Goal: Navigation & Orientation: Find specific page/section

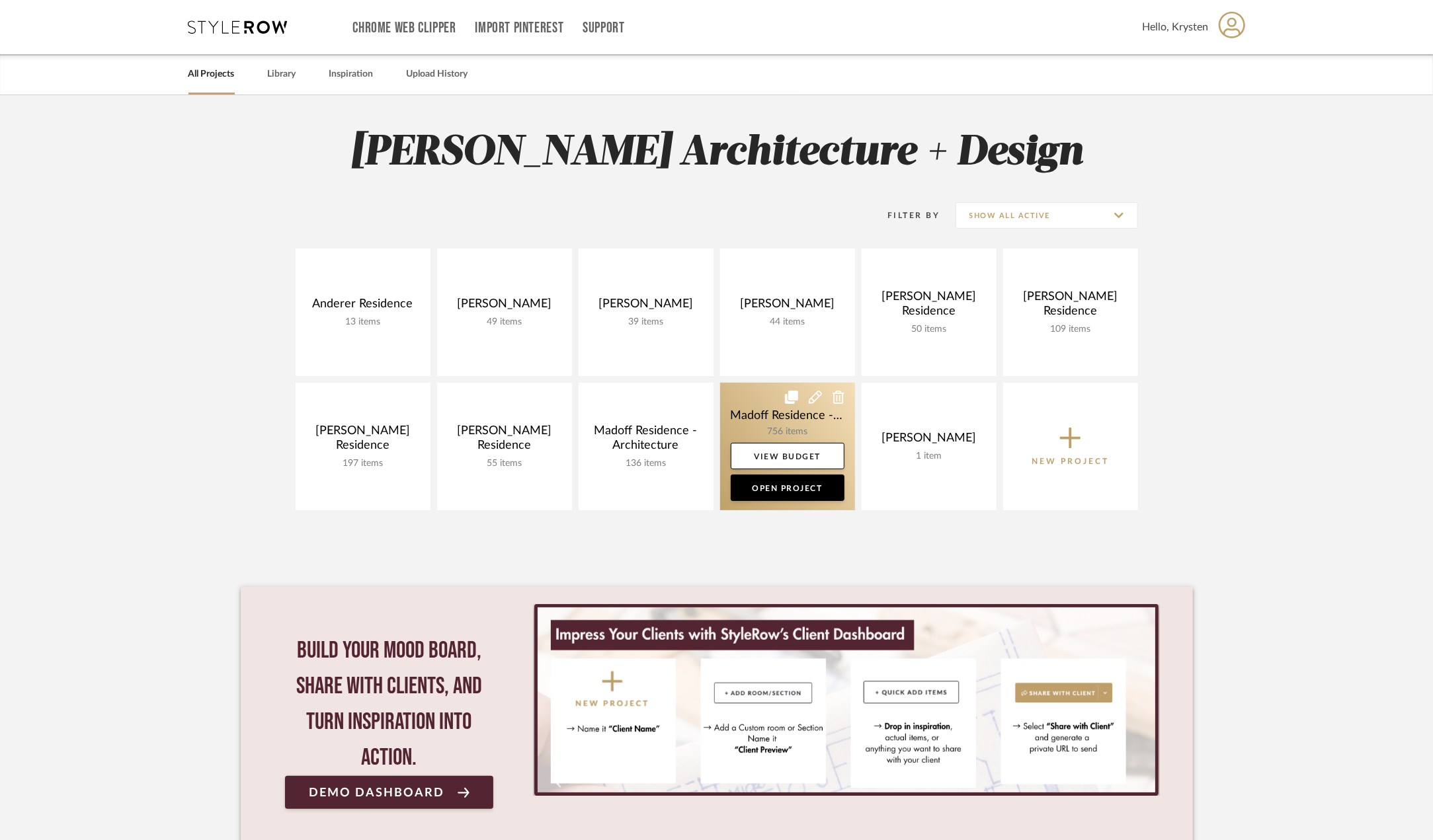
click at [744, 404] on link at bounding box center [788, 446] width 135 height 128
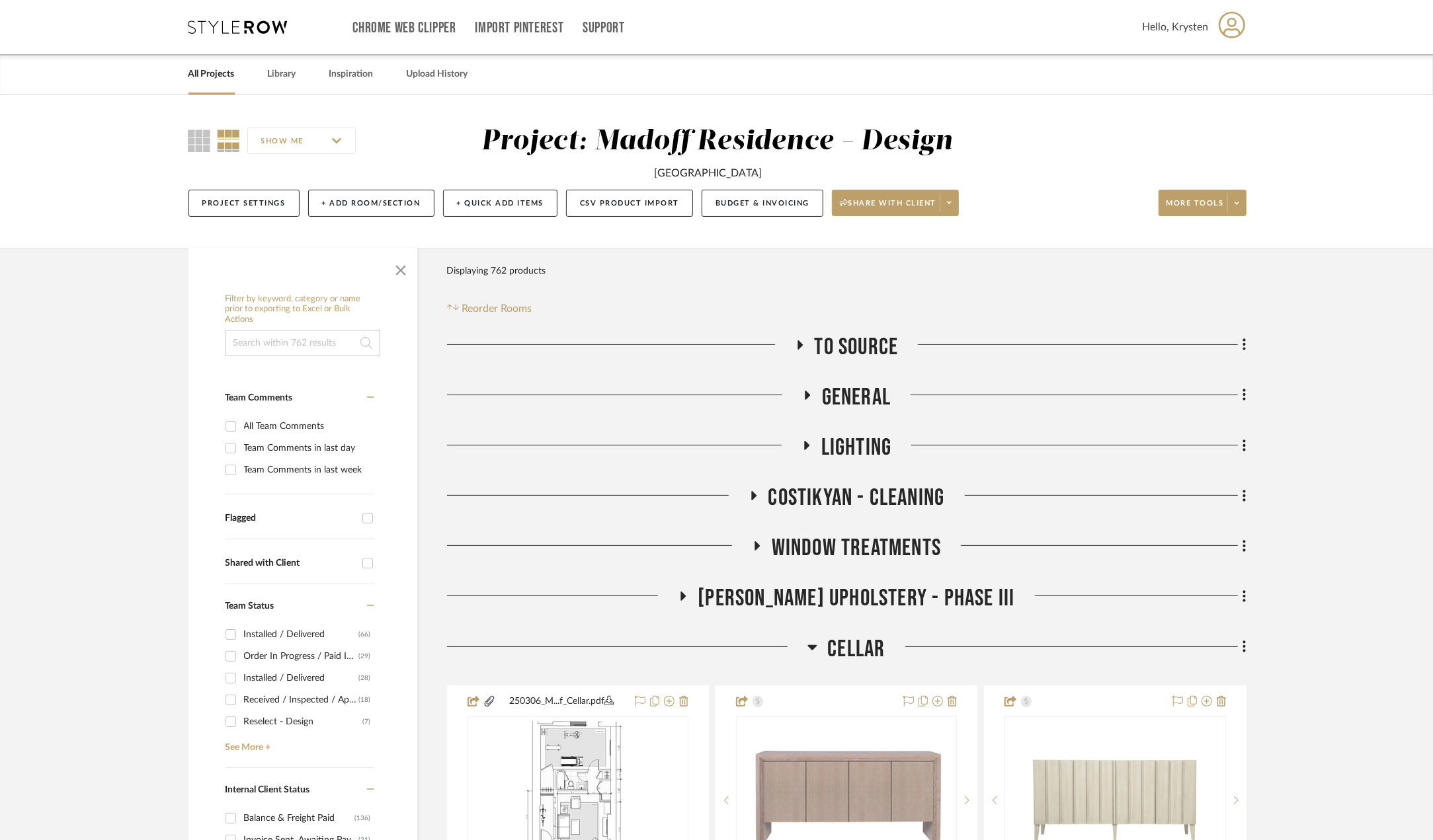
click at [838, 647] on span "Cellar" at bounding box center [855, 649] width 57 height 28
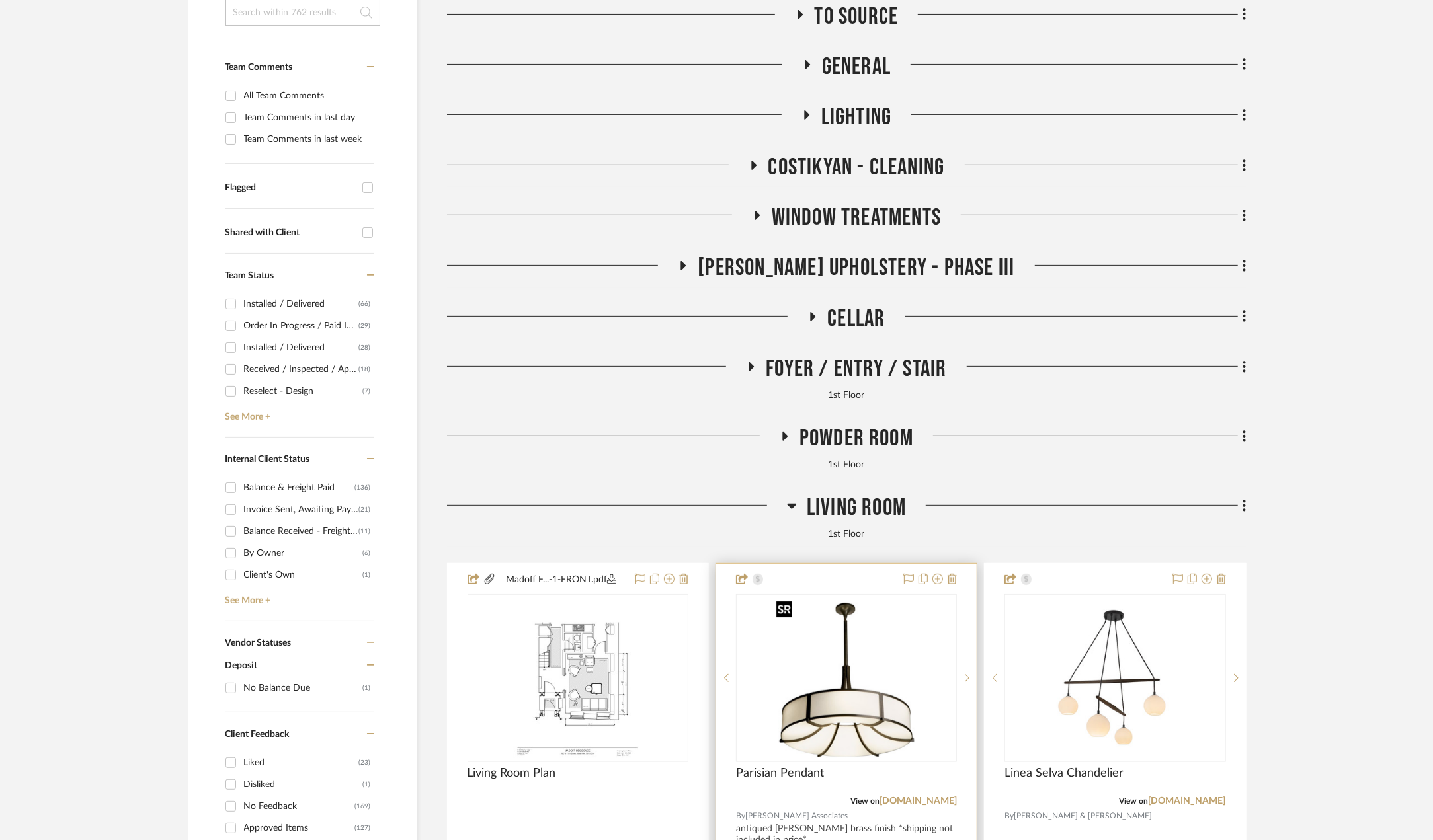
scroll to position [463, 0]
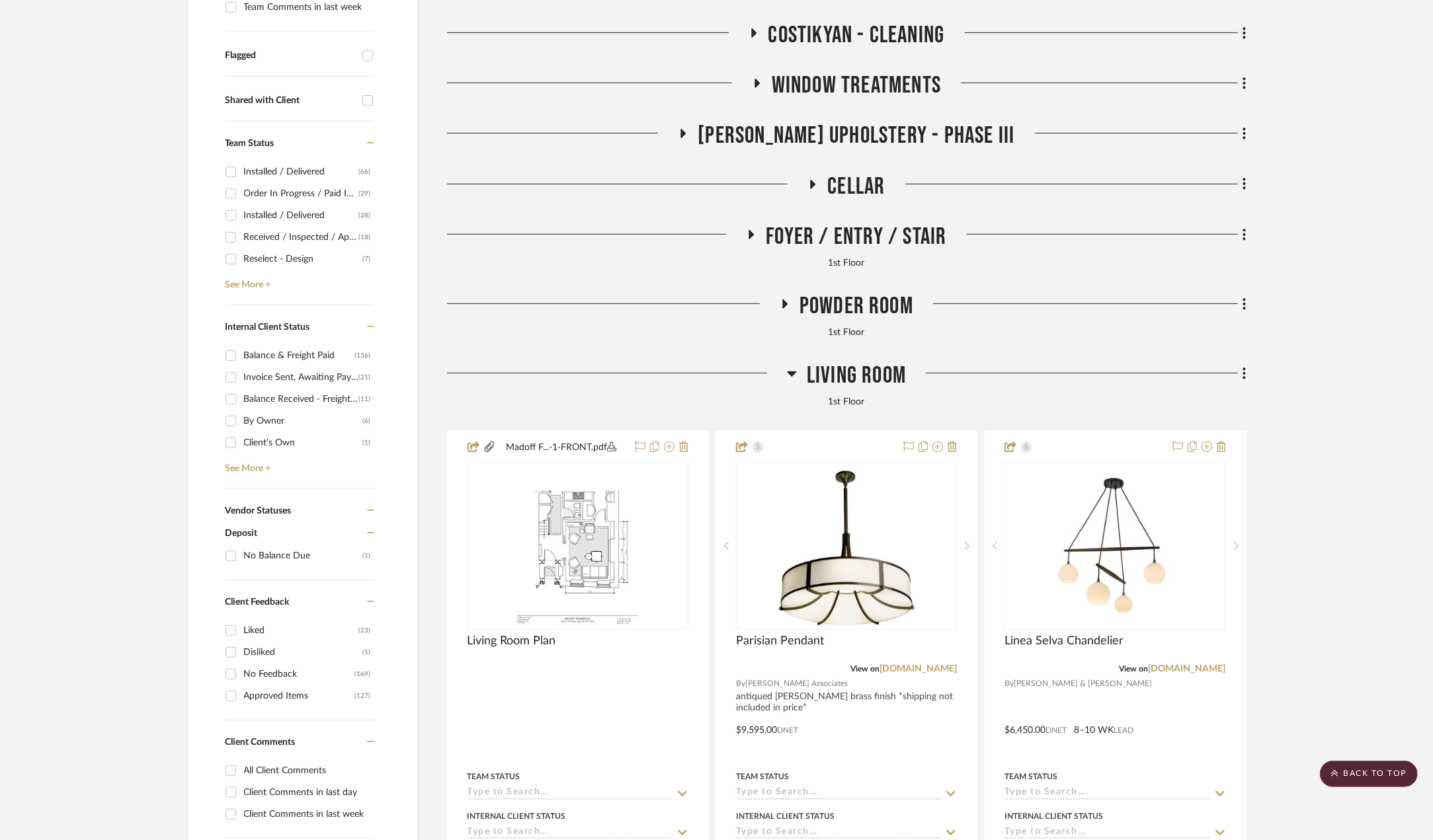
click at [840, 376] on span "Living Room" at bounding box center [856, 375] width 99 height 28
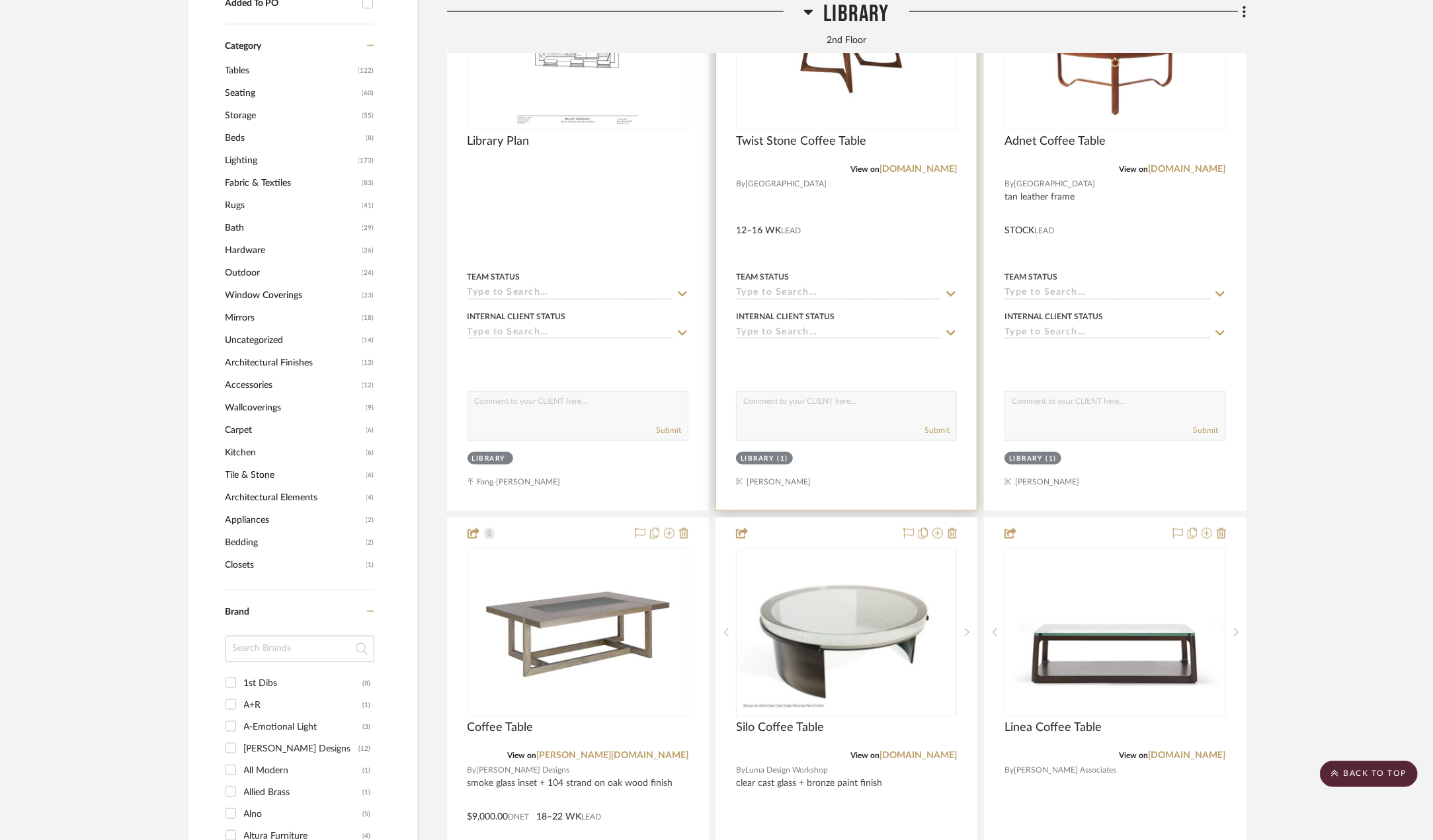
scroll to position [1058, 0]
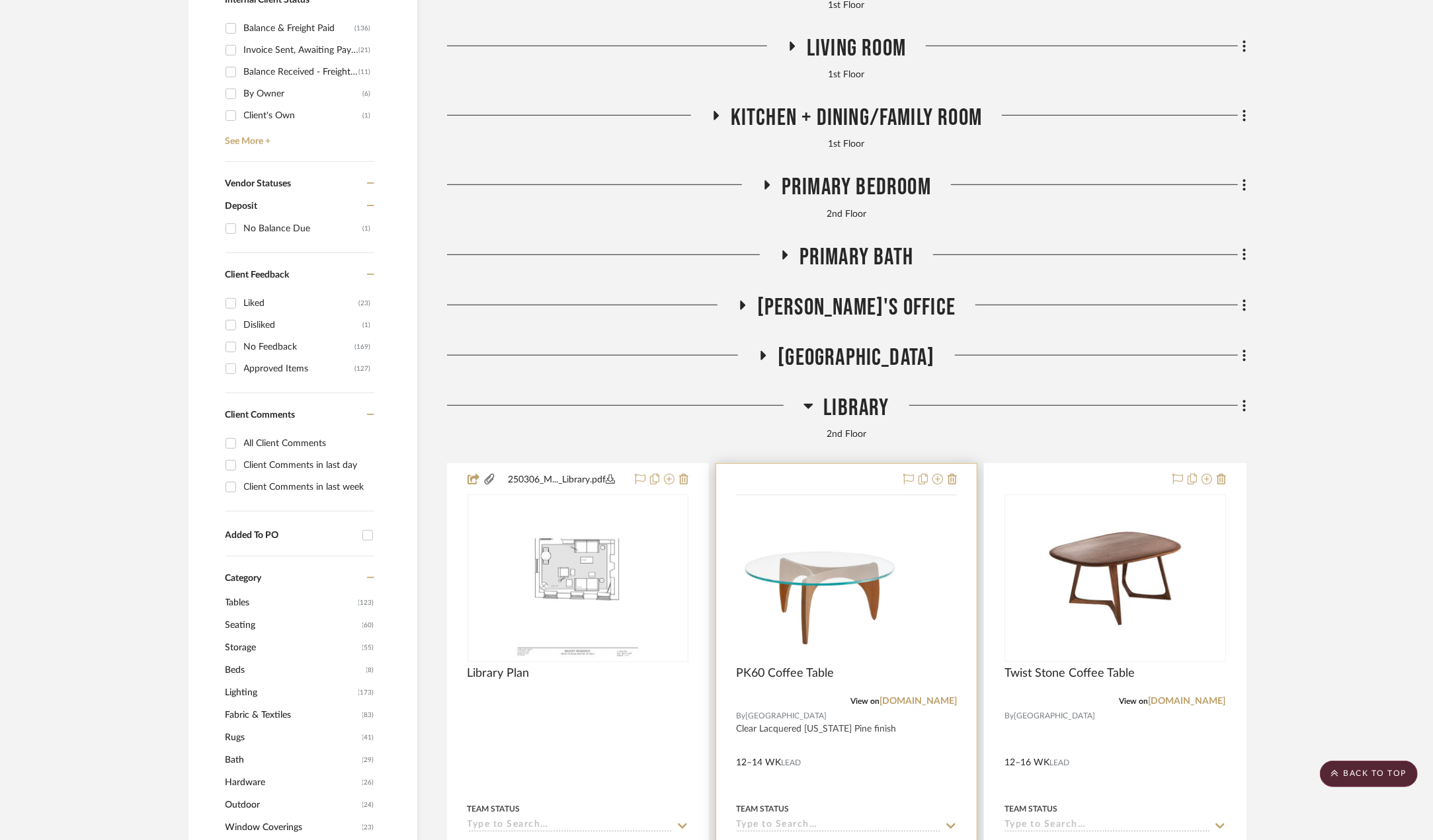
scroll to position [727, 0]
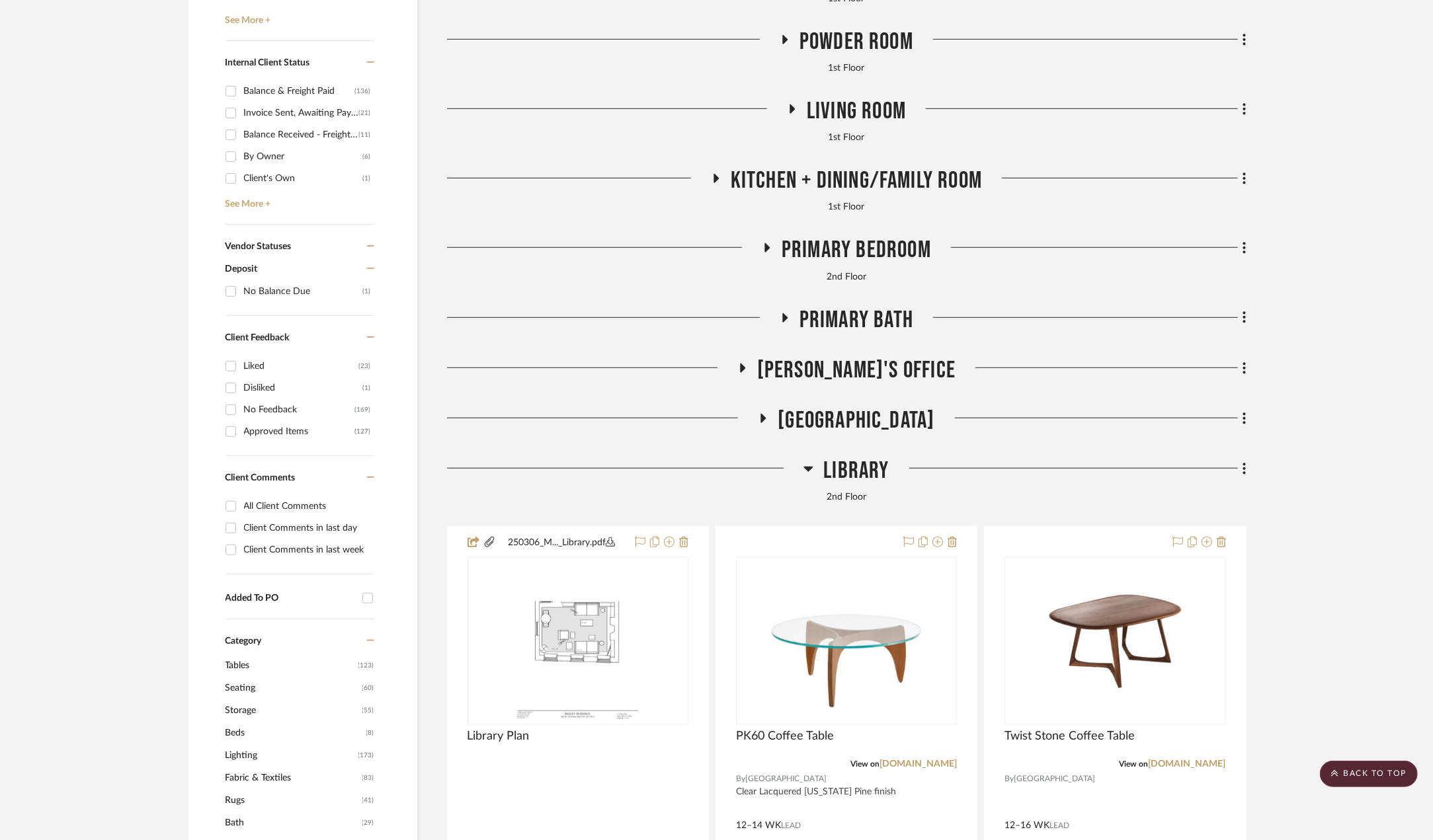
click at [887, 119] on span "Living Room" at bounding box center [856, 111] width 99 height 28
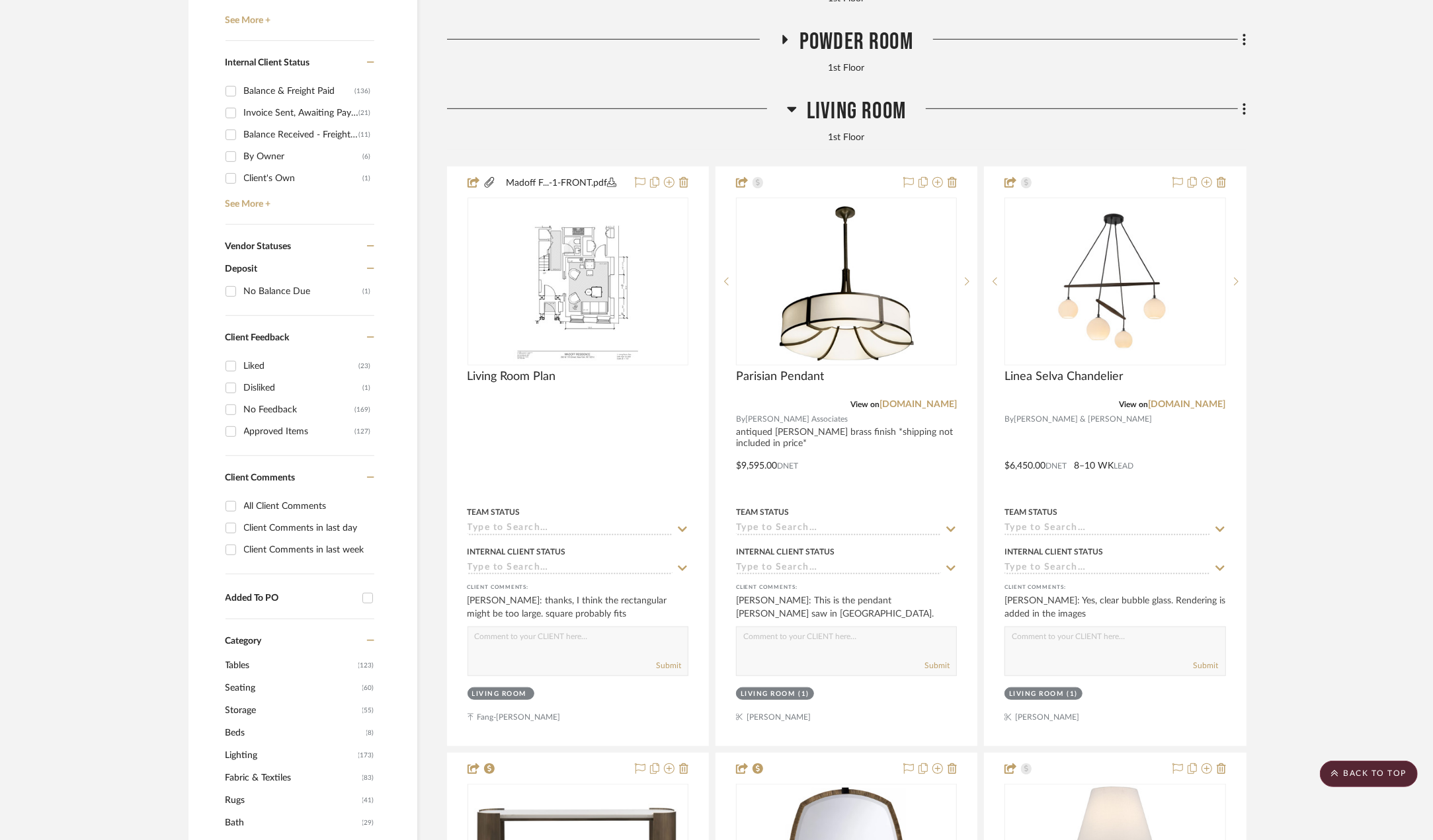
click at [887, 119] on span "Living Room" at bounding box center [856, 111] width 99 height 28
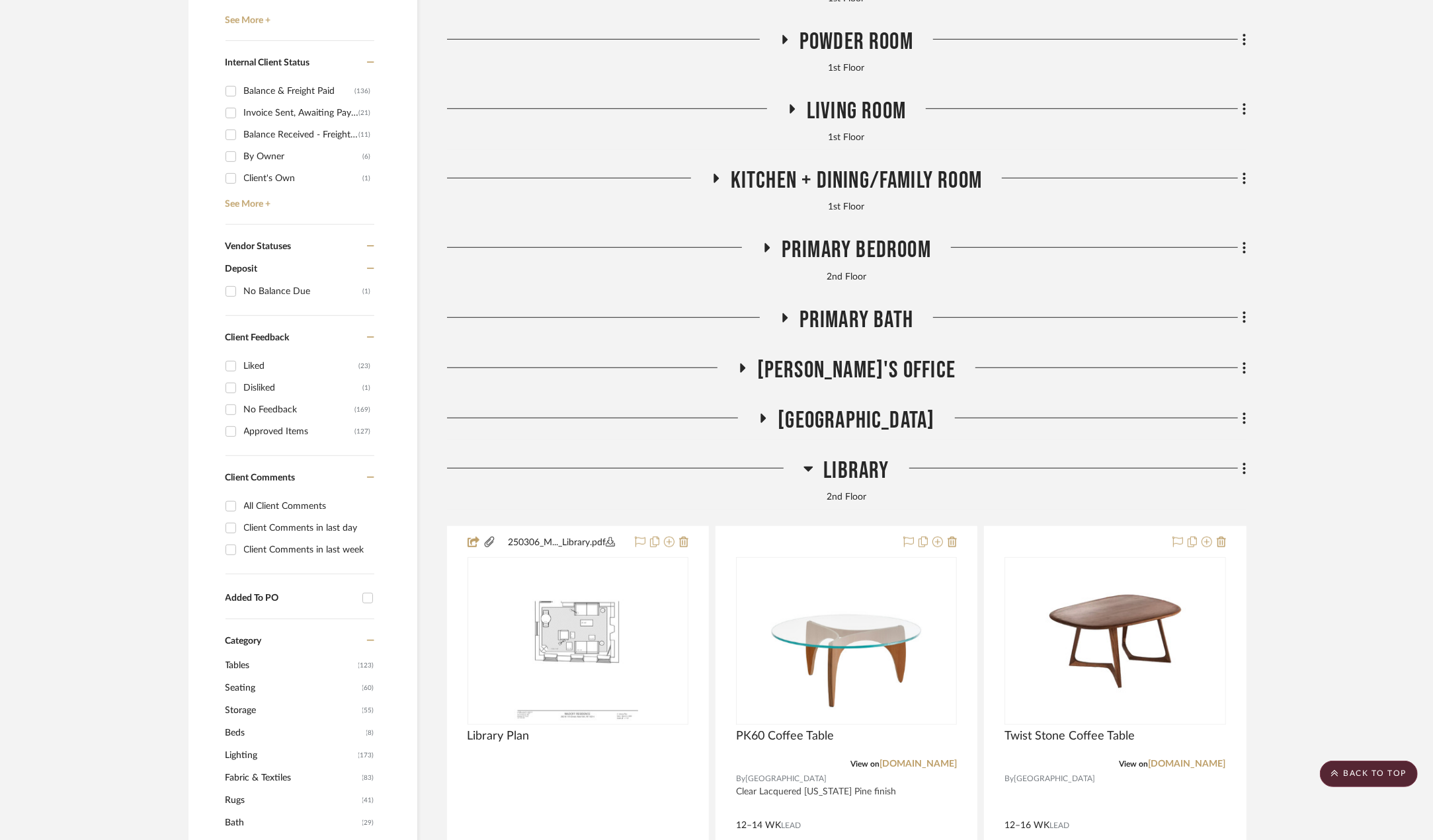
click at [887, 119] on span "Living Room" at bounding box center [856, 111] width 99 height 28
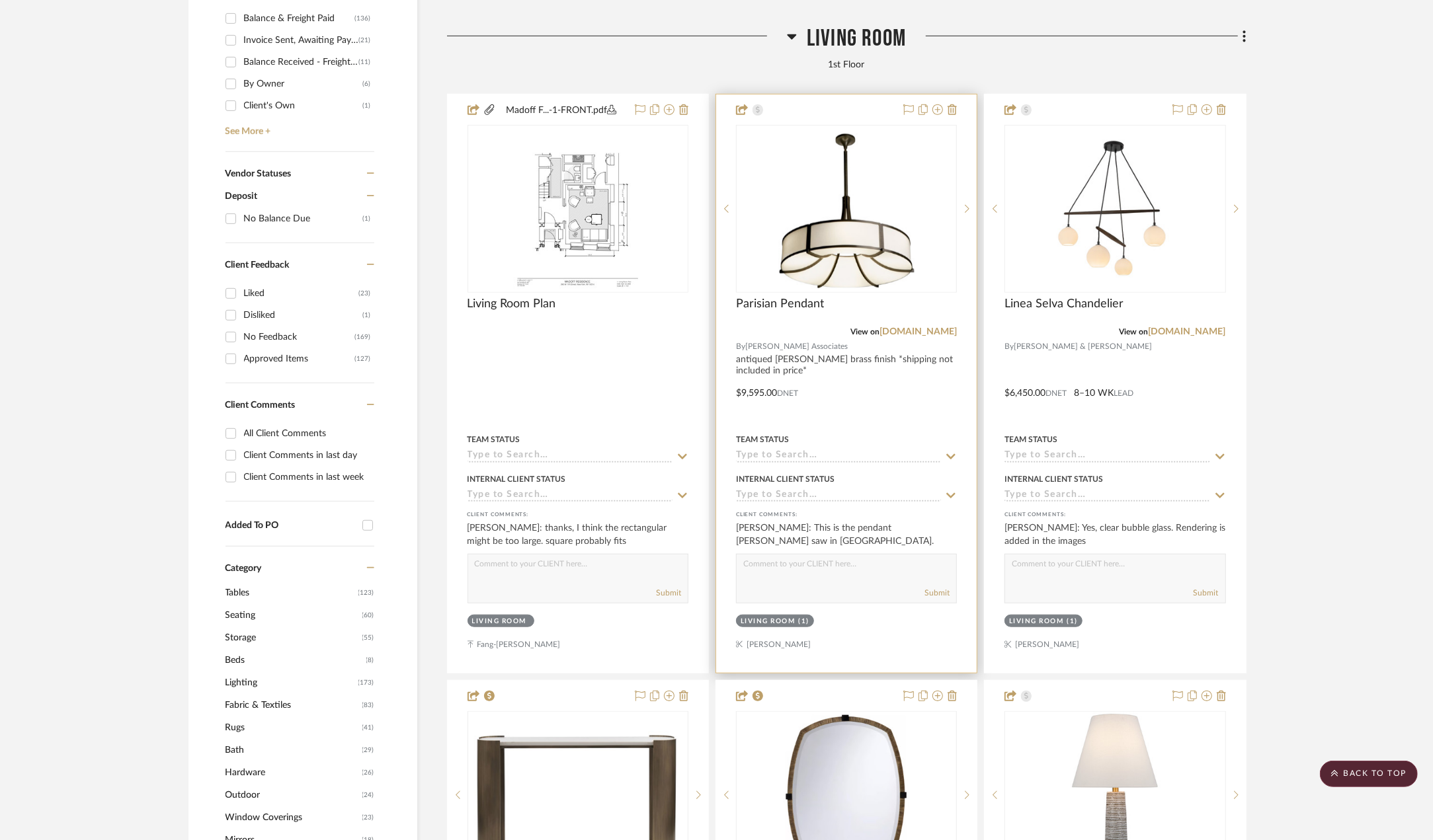
scroll to position [661, 0]
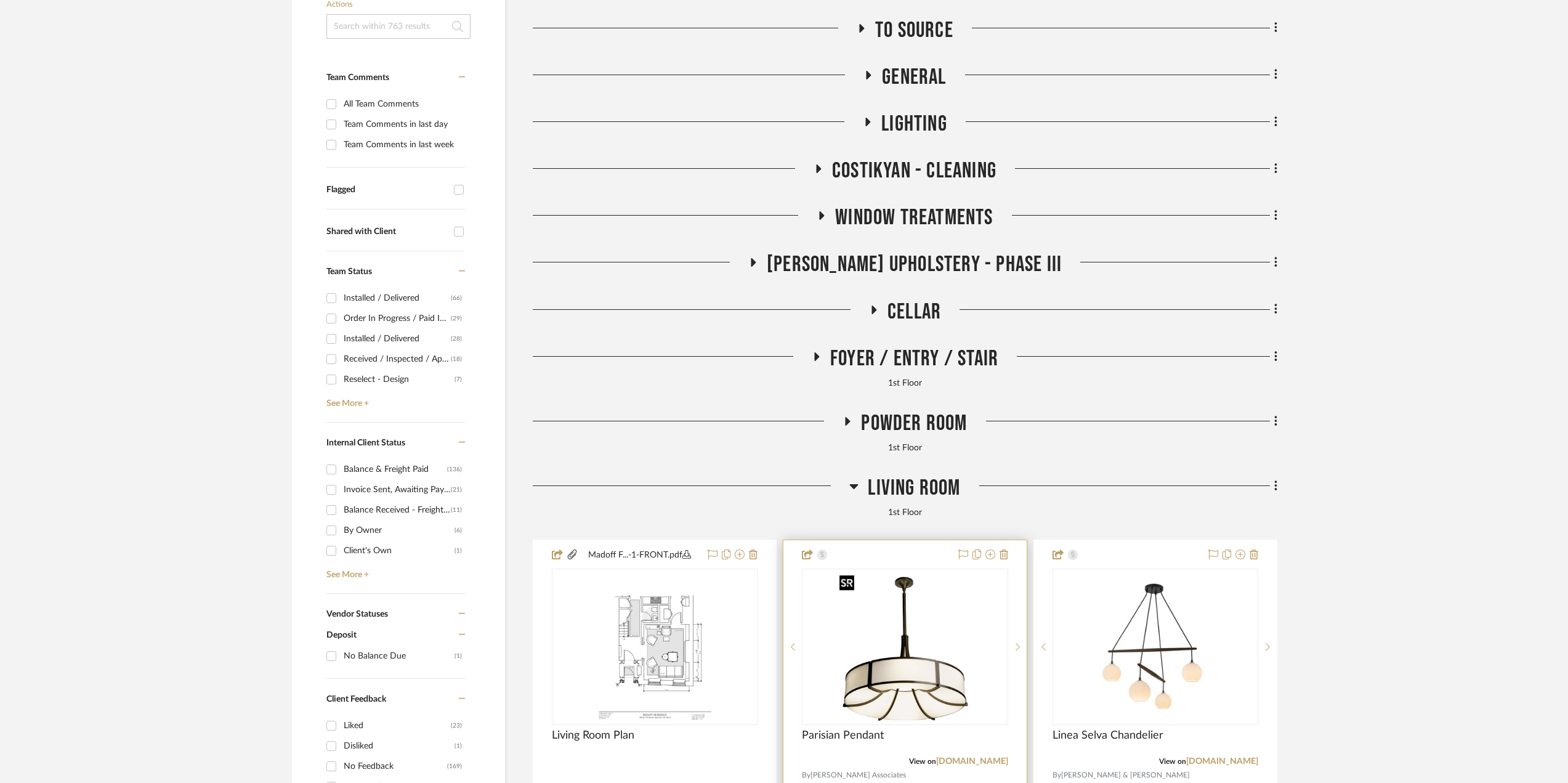
scroll to position [369, 0]
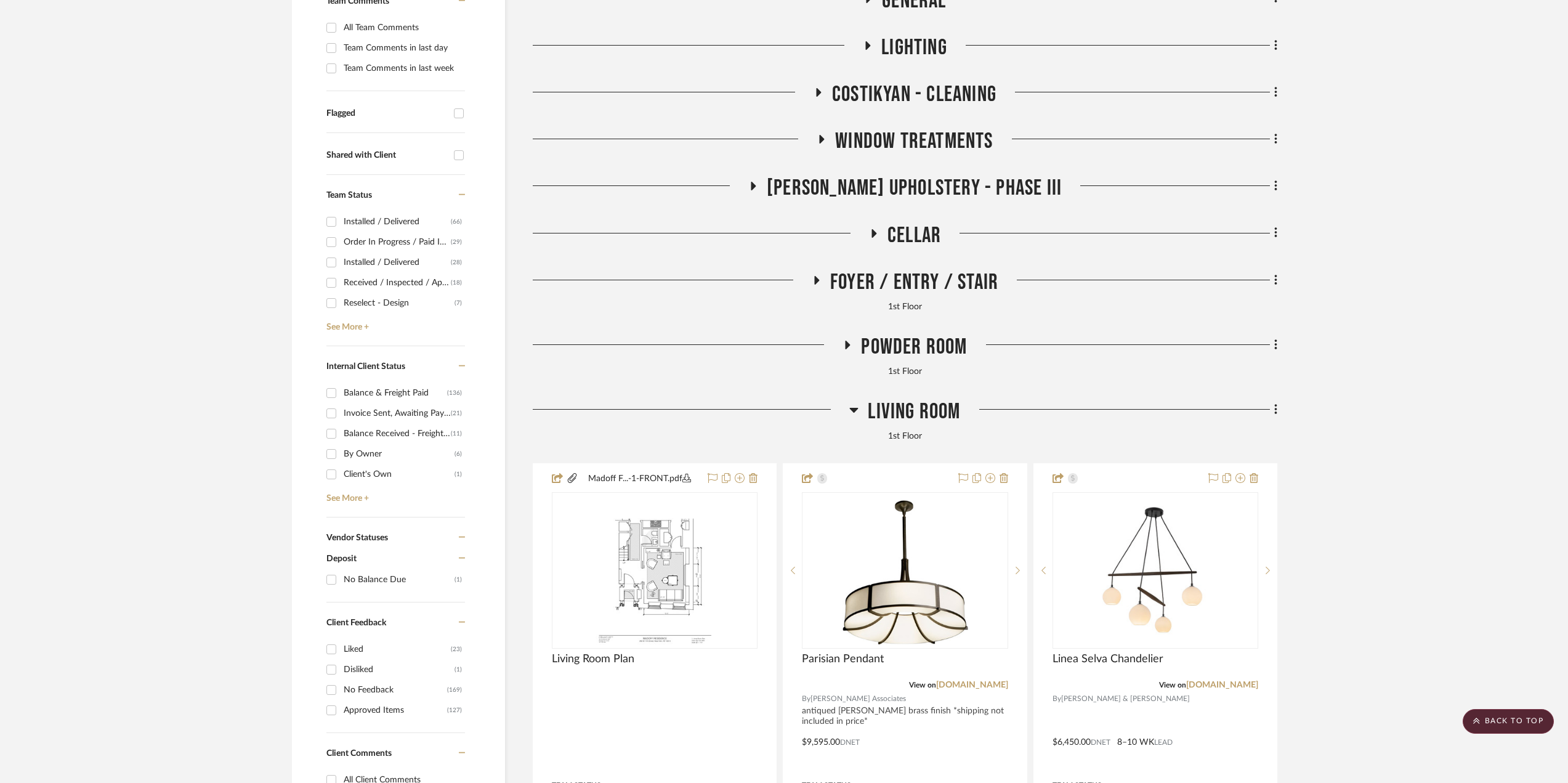
click at [891, 409] on span "Living Room" at bounding box center [913, 411] width 93 height 26
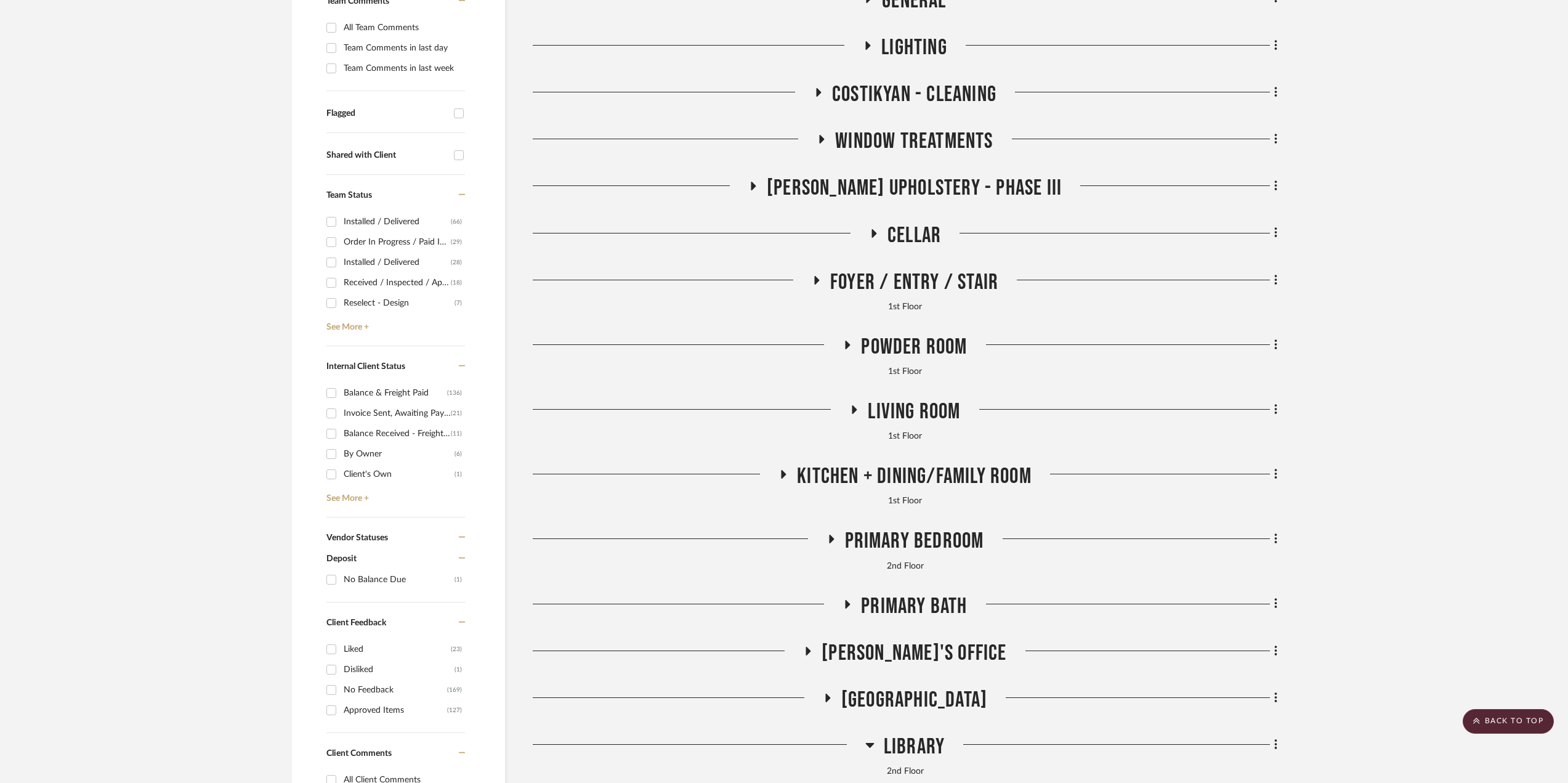
click at [894, 486] on span "Kitchen + Dining/Family Room" at bounding box center [914, 476] width 234 height 26
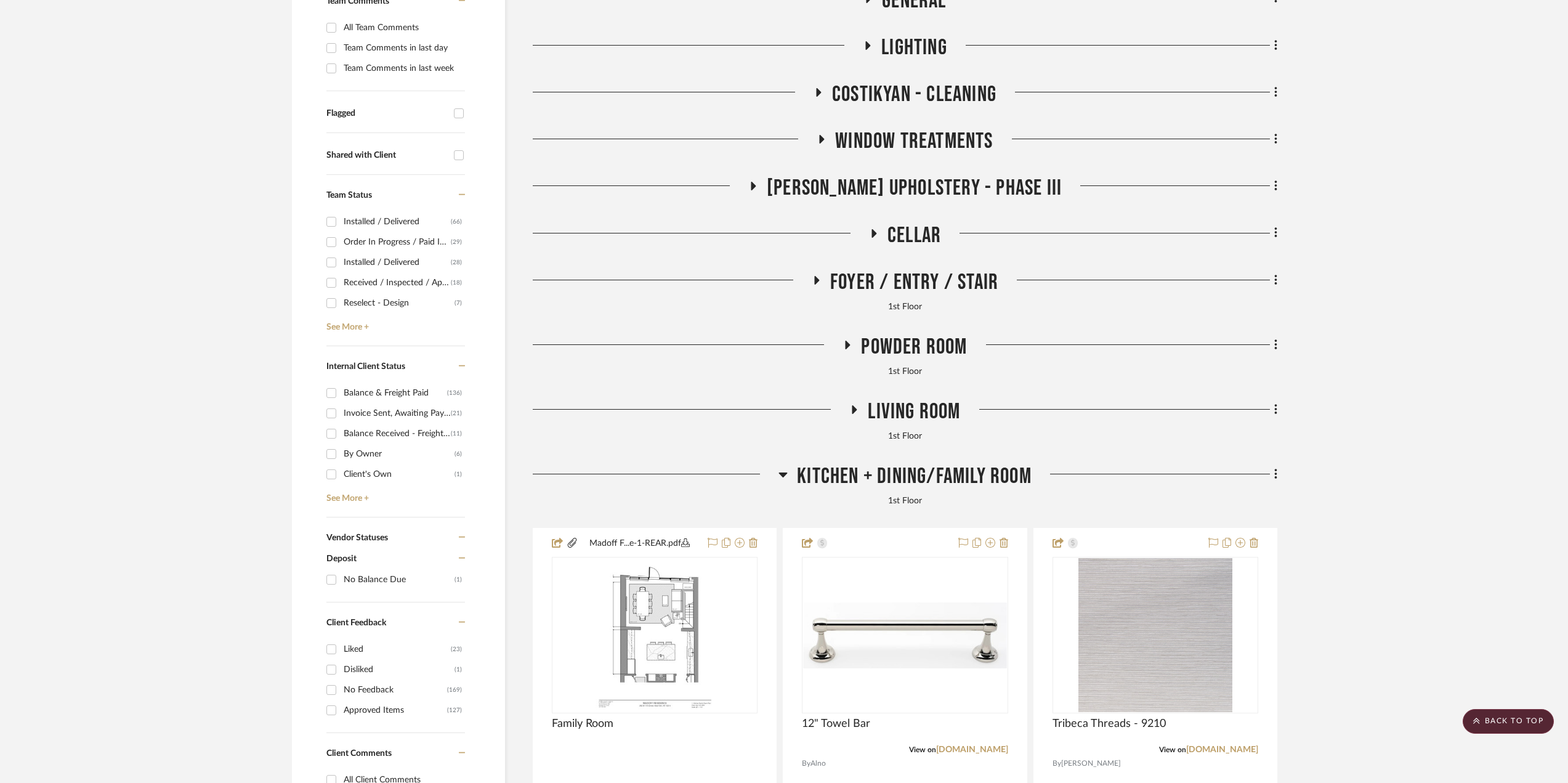
click at [893, 475] on span "Kitchen + Dining/Family Room" at bounding box center [914, 476] width 234 height 26
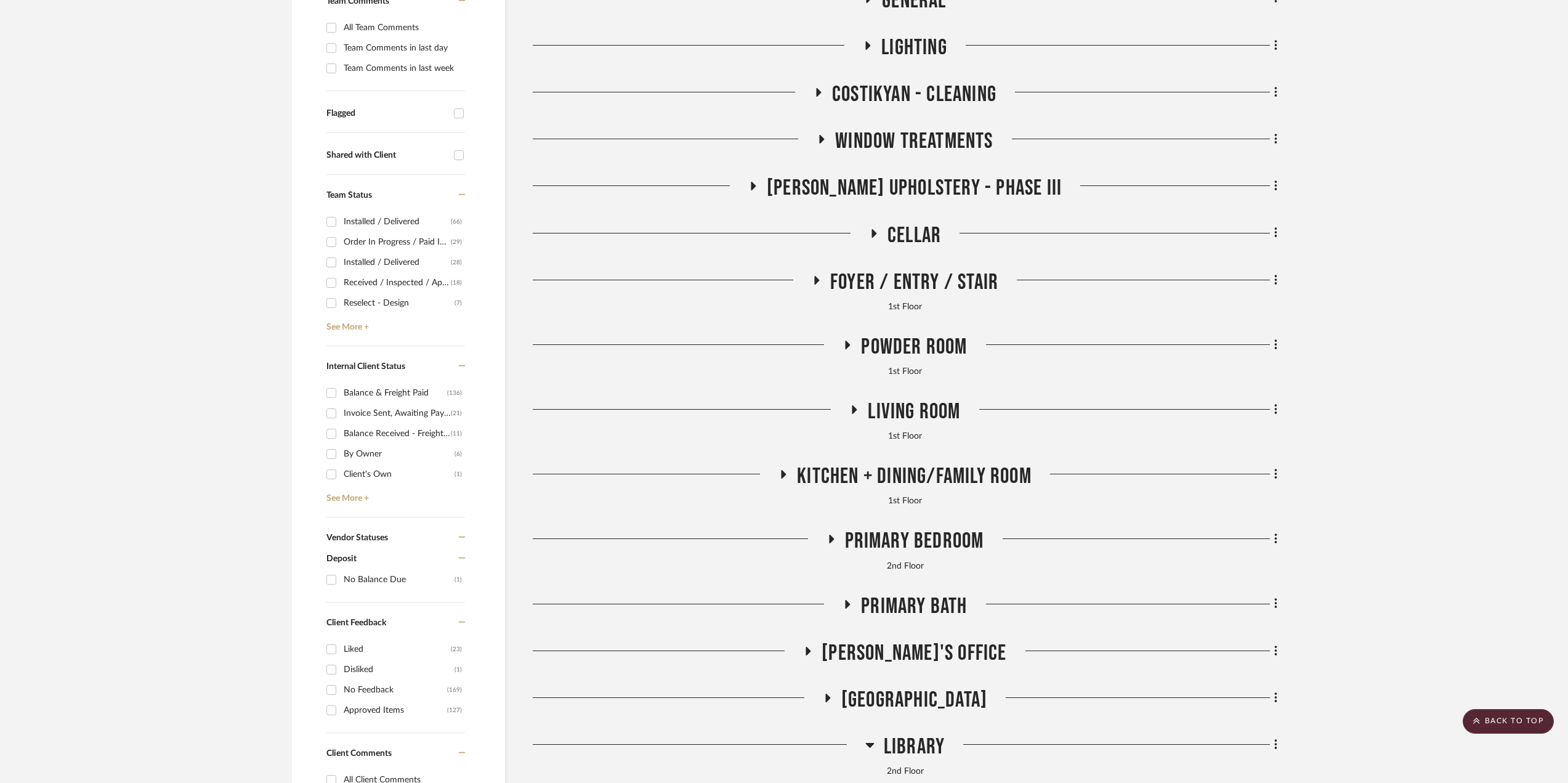
click at [898, 540] on span "Primary Bedroom" at bounding box center [914, 541] width 139 height 26
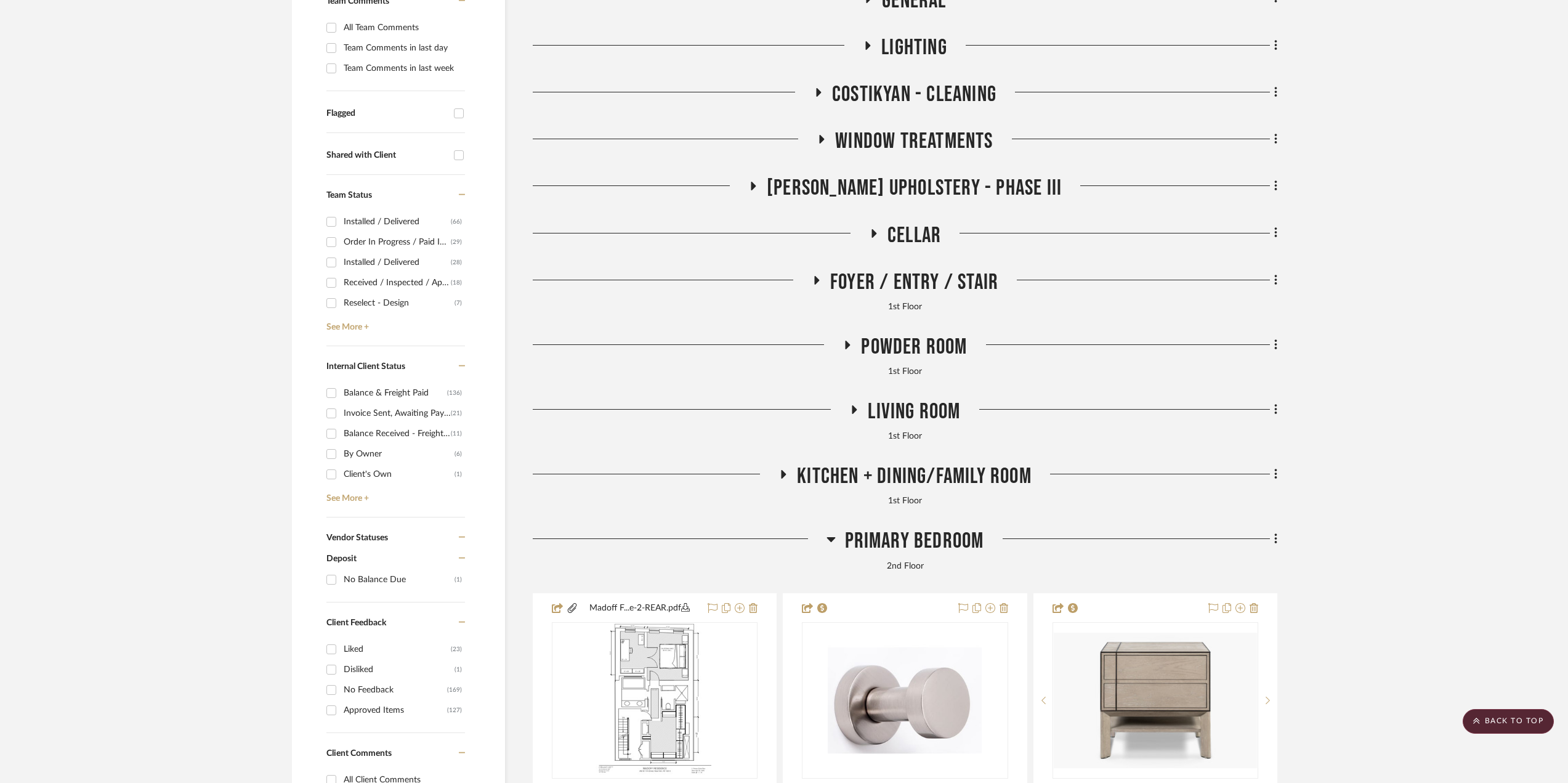
click at [898, 539] on span "Primary Bedroom" at bounding box center [914, 541] width 139 height 26
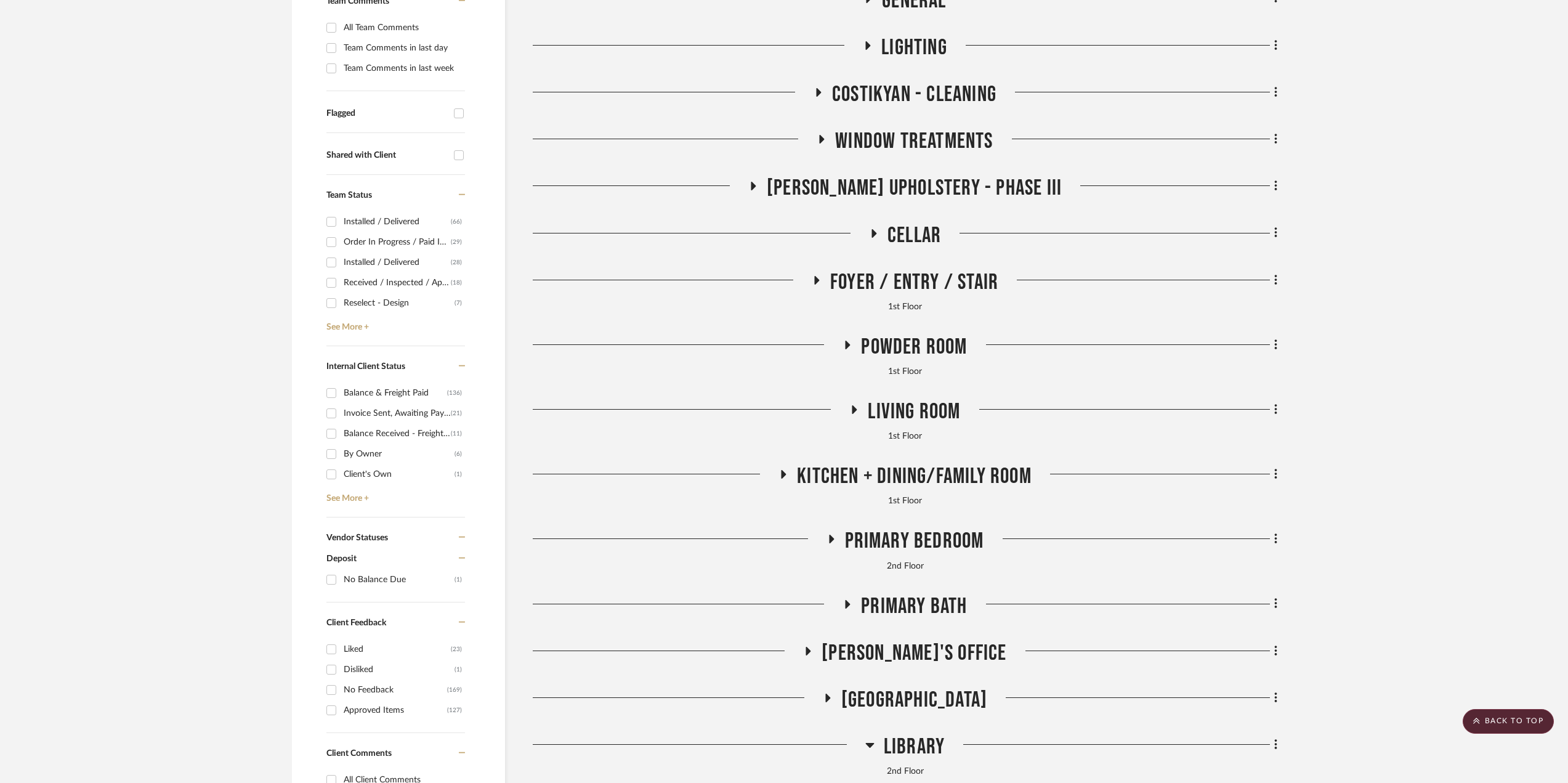
click at [887, 600] on span "Primary Bath" at bounding box center [913, 606] width 106 height 26
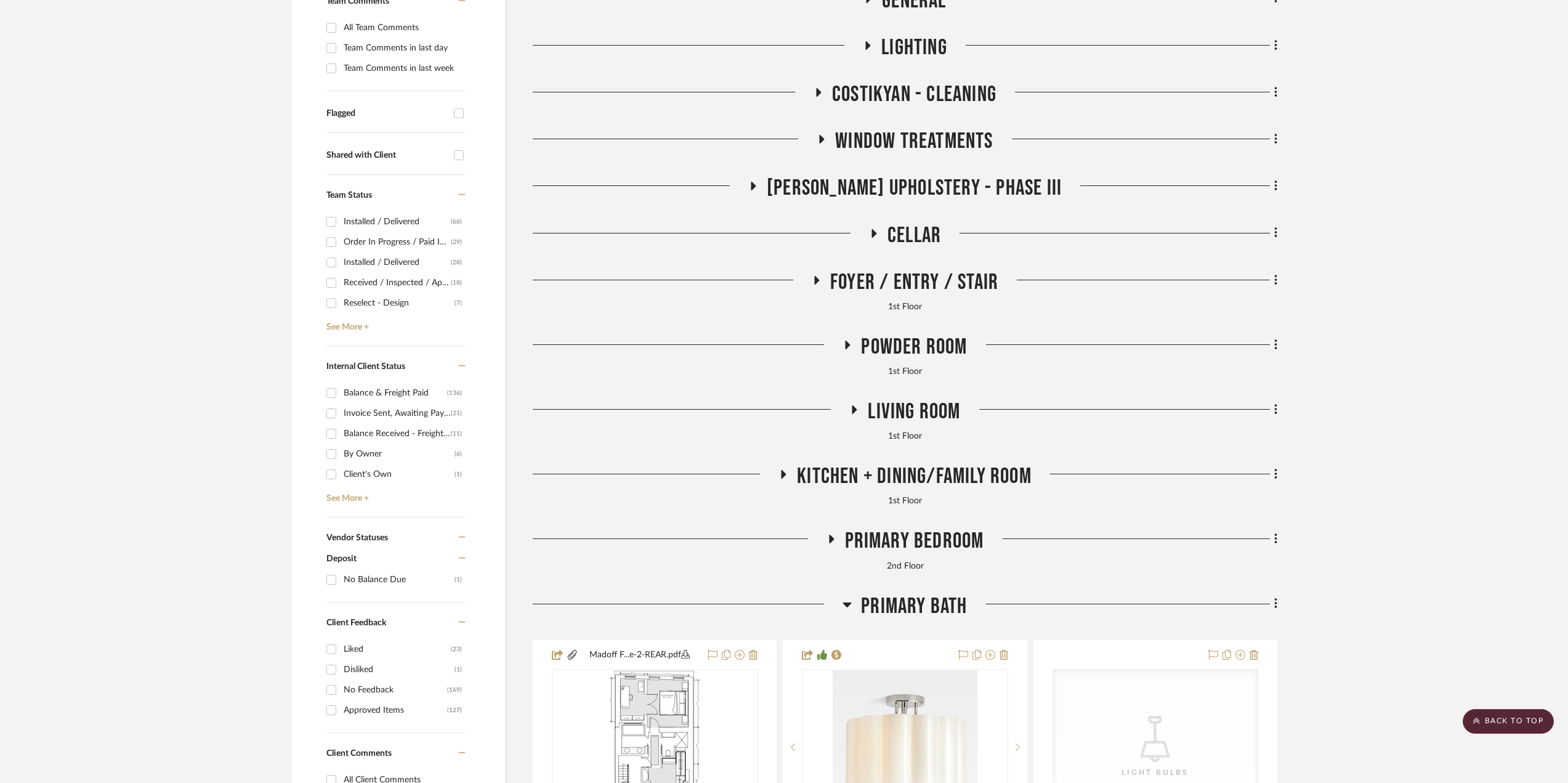
click at [891, 595] on span "Primary Bath" at bounding box center [913, 606] width 106 height 26
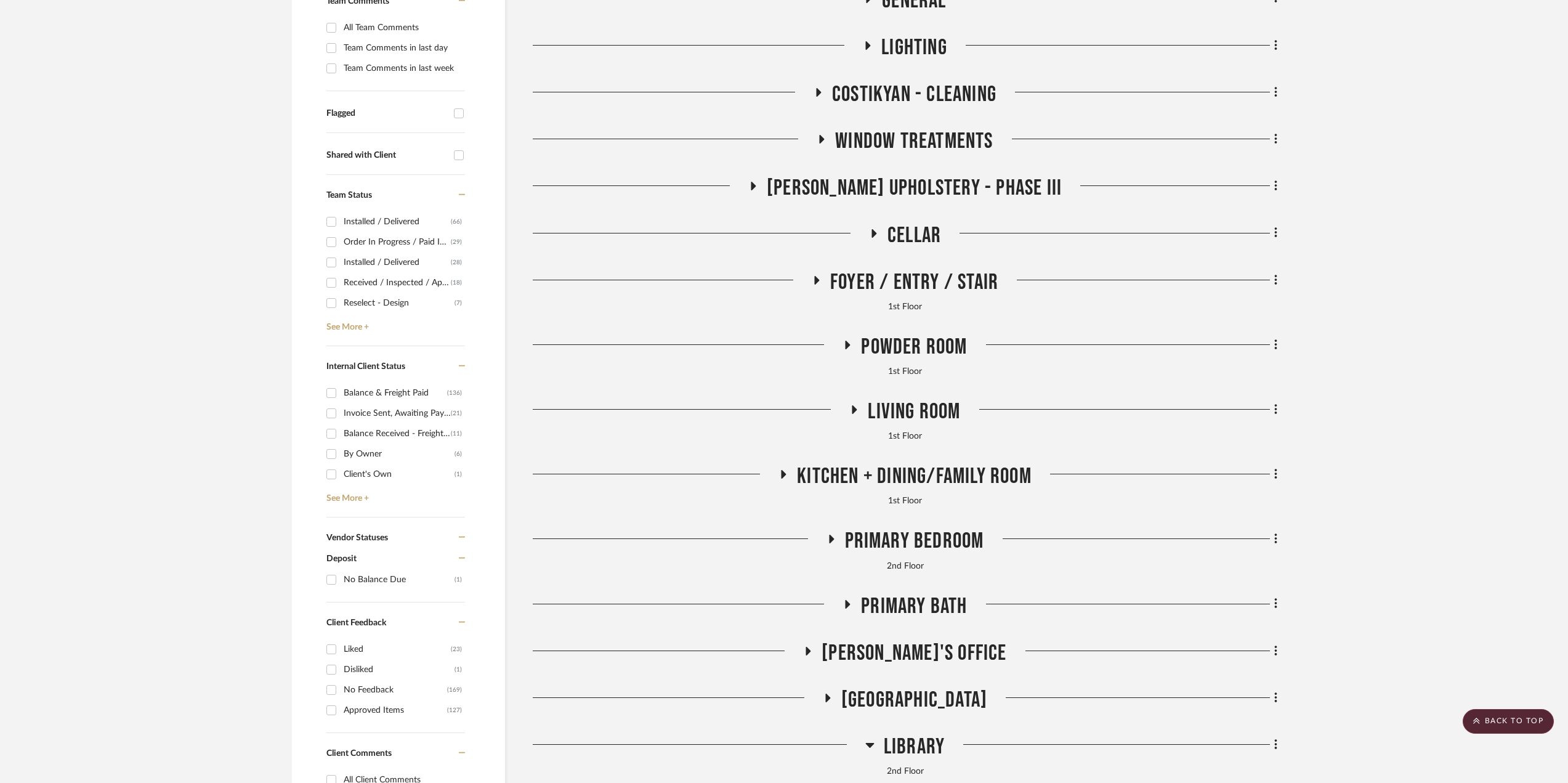
click at [898, 654] on span "[PERSON_NAME]'s Office" at bounding box center [914, 653] width 185 height 26
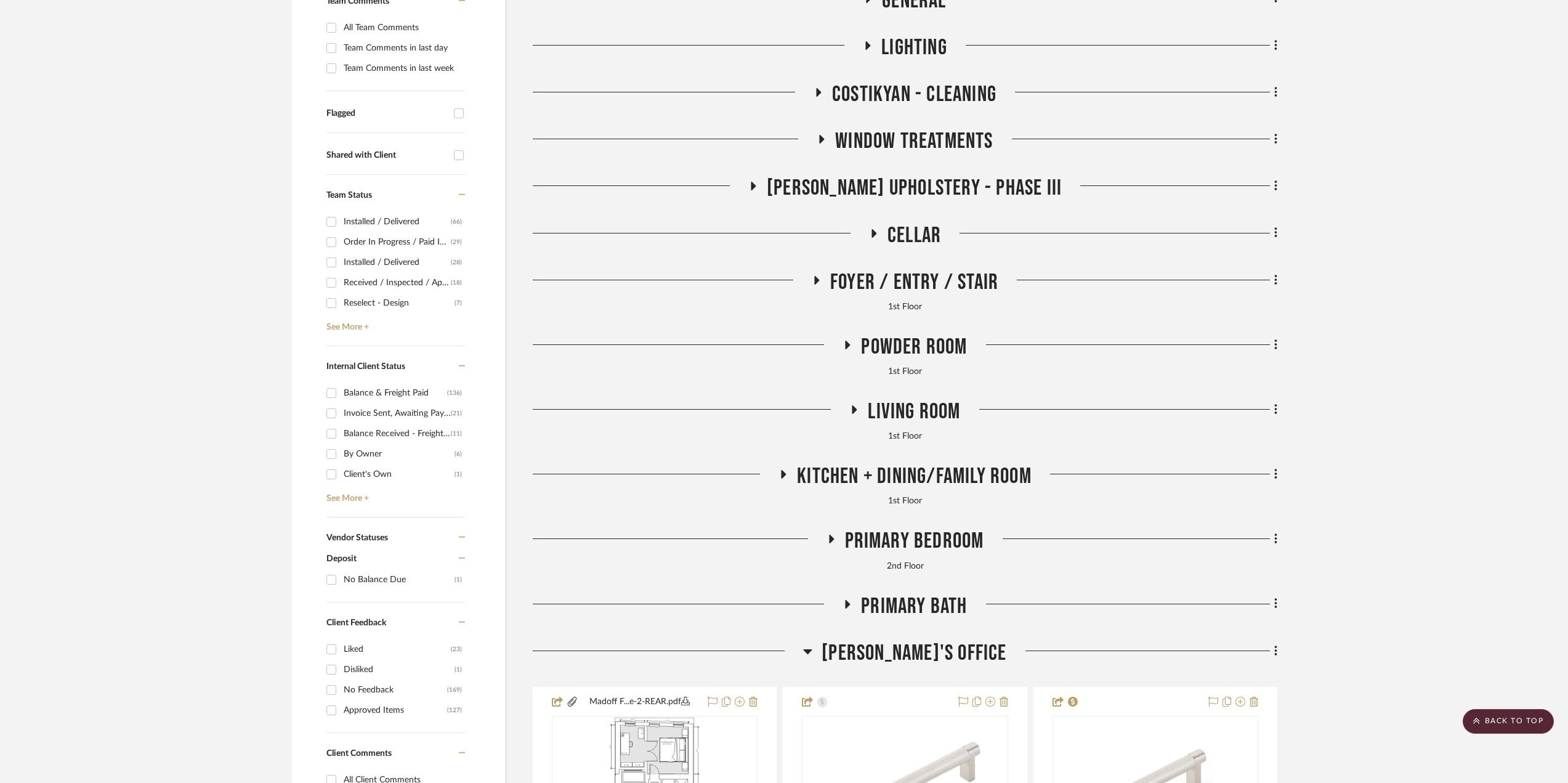
click at [899, 654] on span "[PERSON_NAME]'s Office" at bounding box center [914, 653] width 185 height 26
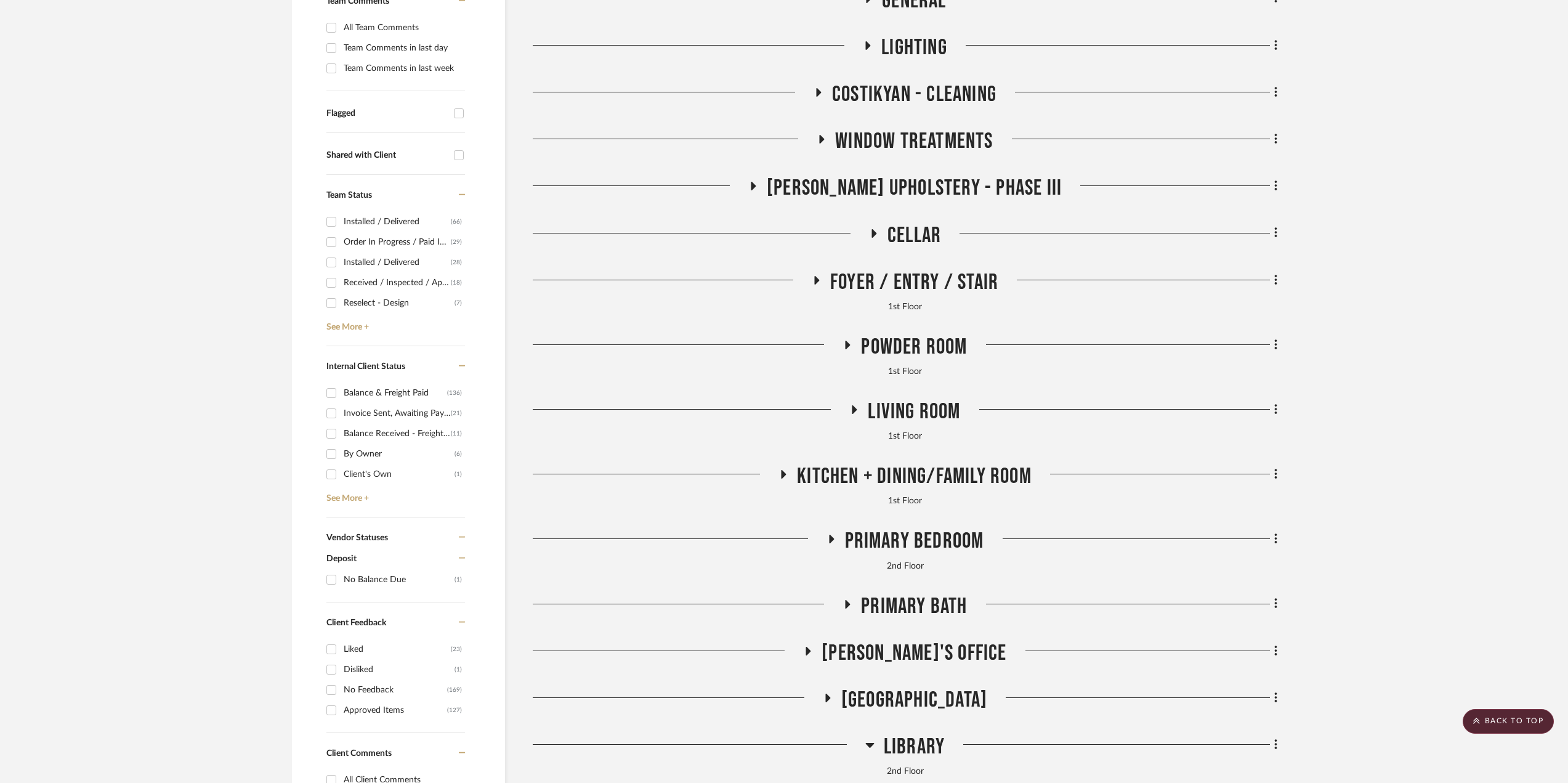
click at [887, 701] on span "[GEOGRAPHIC_DATA]" at bounding box center [914, 700] width 146 height 26
click at [888, 701] on span "[GEOGRAPHIC_DATA]" at bounding box center [914, 700] width 146 height 26
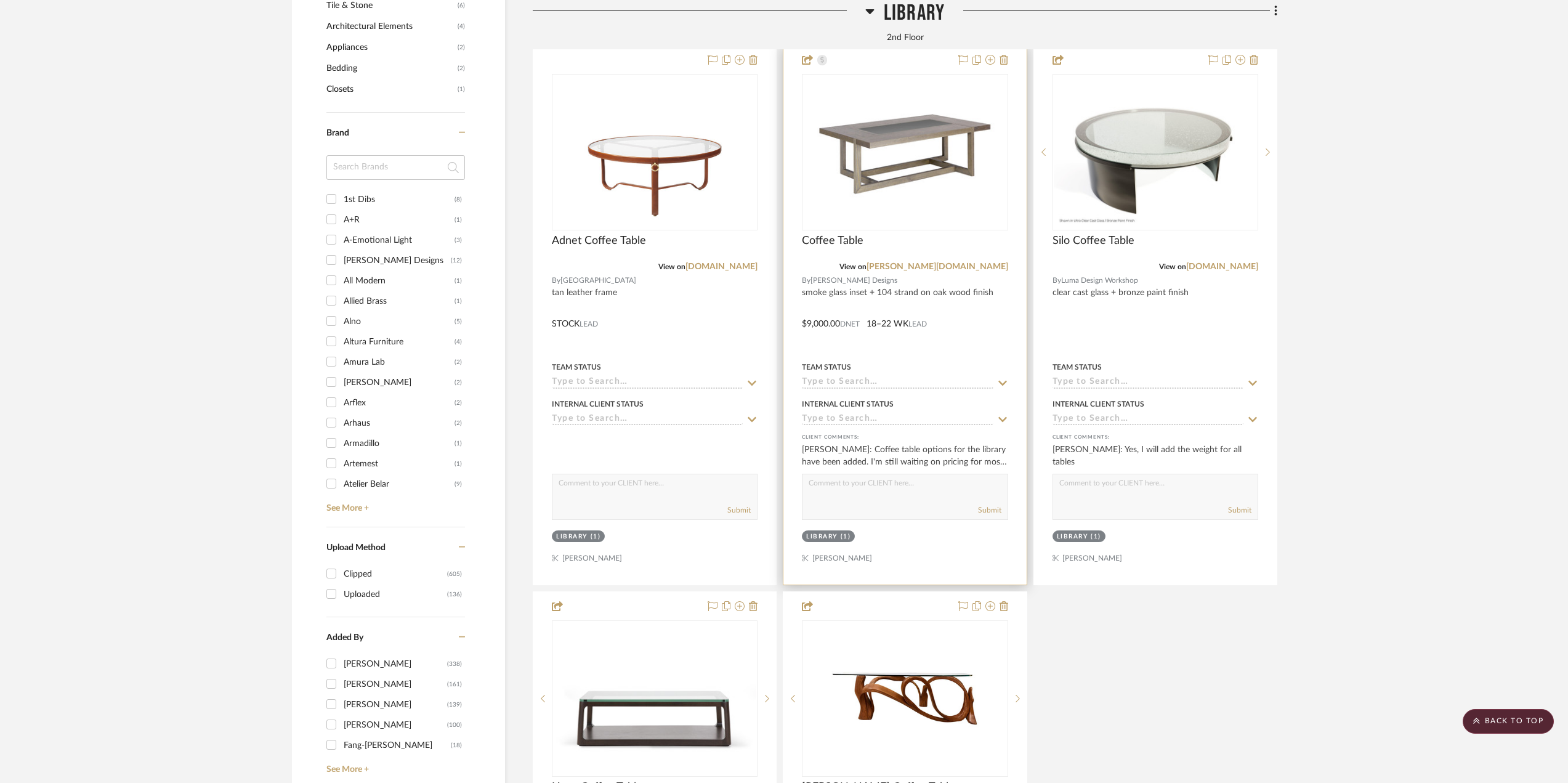
scroll to position [1725, 0]
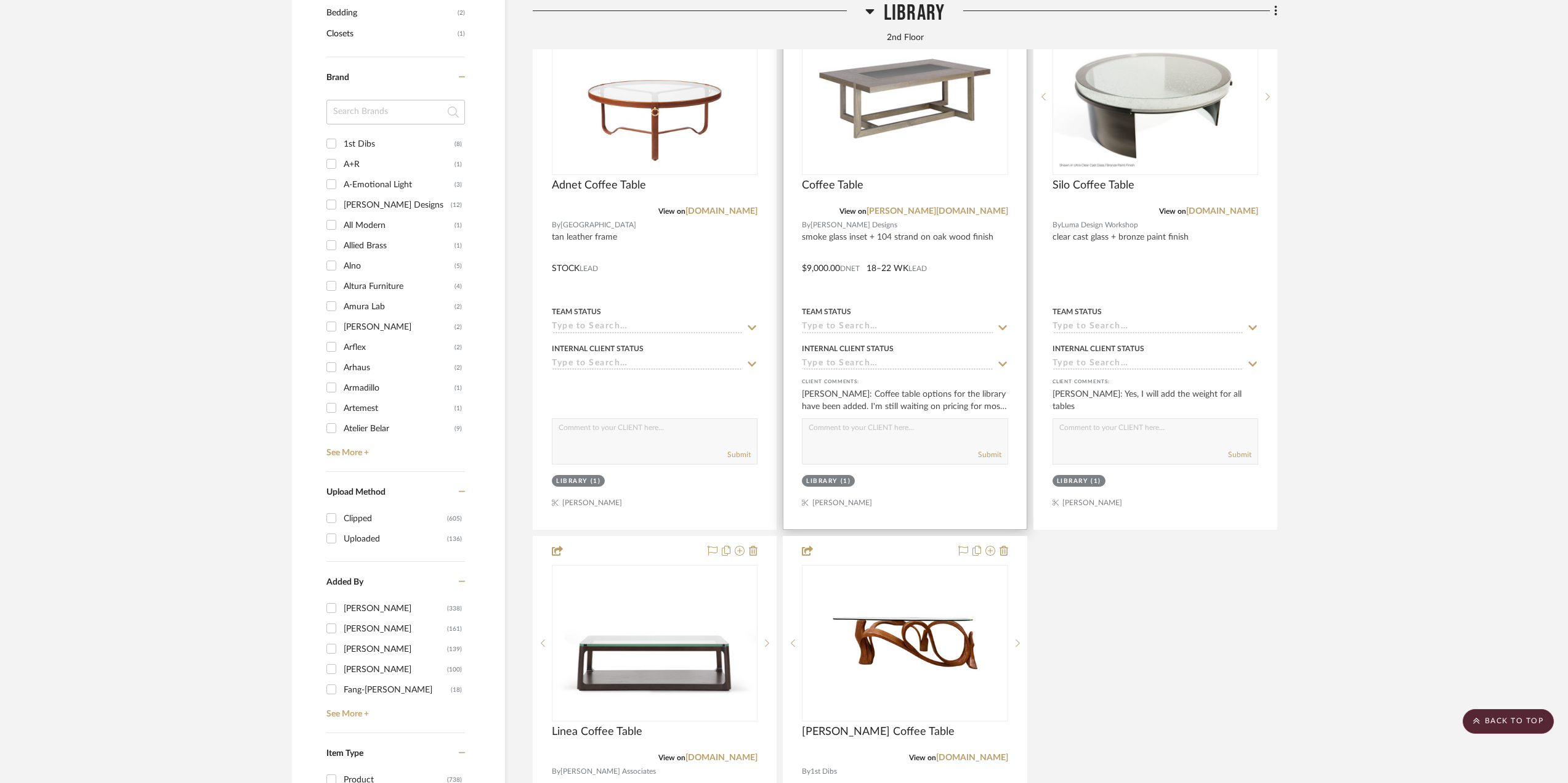
click at [950, 290] on div at bounding box center [905, 259] width 243 height 539
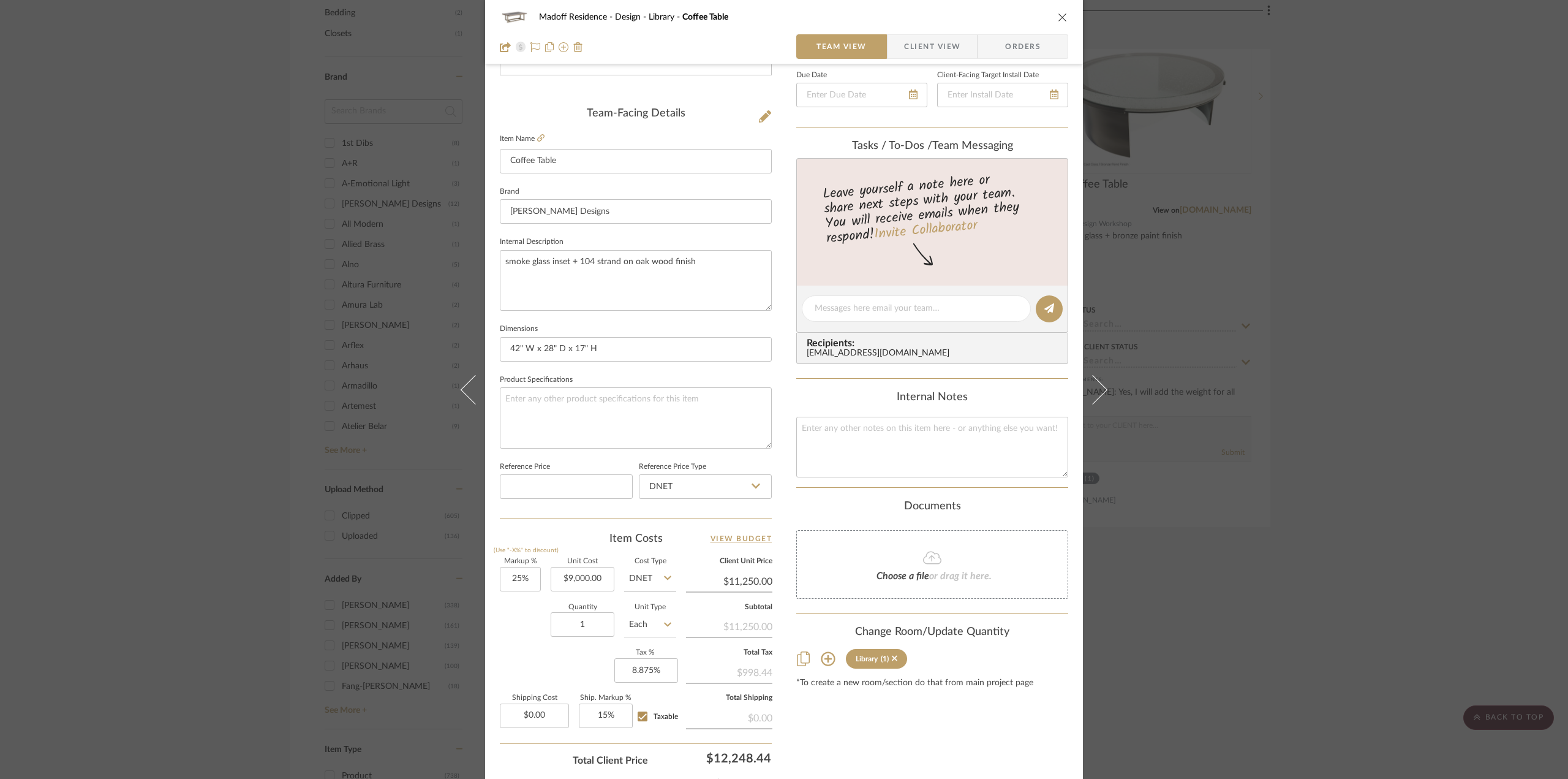
scroll to position [359, 0]
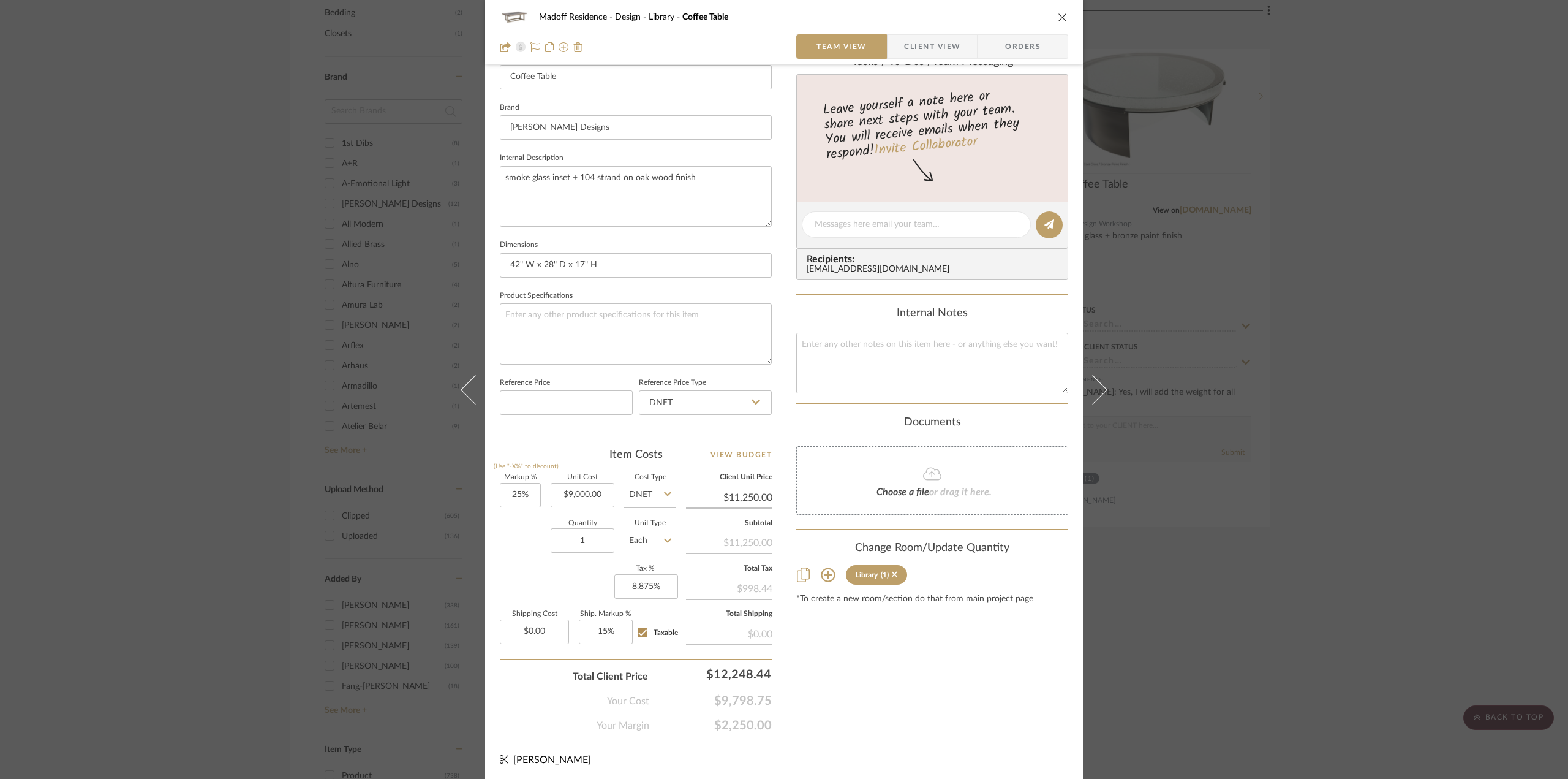
click at [1335, 542] on div "Madoff Residence - Design Library Coffee Table Team View Client View Orders Tea…" at bounding box center [784, 390] width 1568 height 779
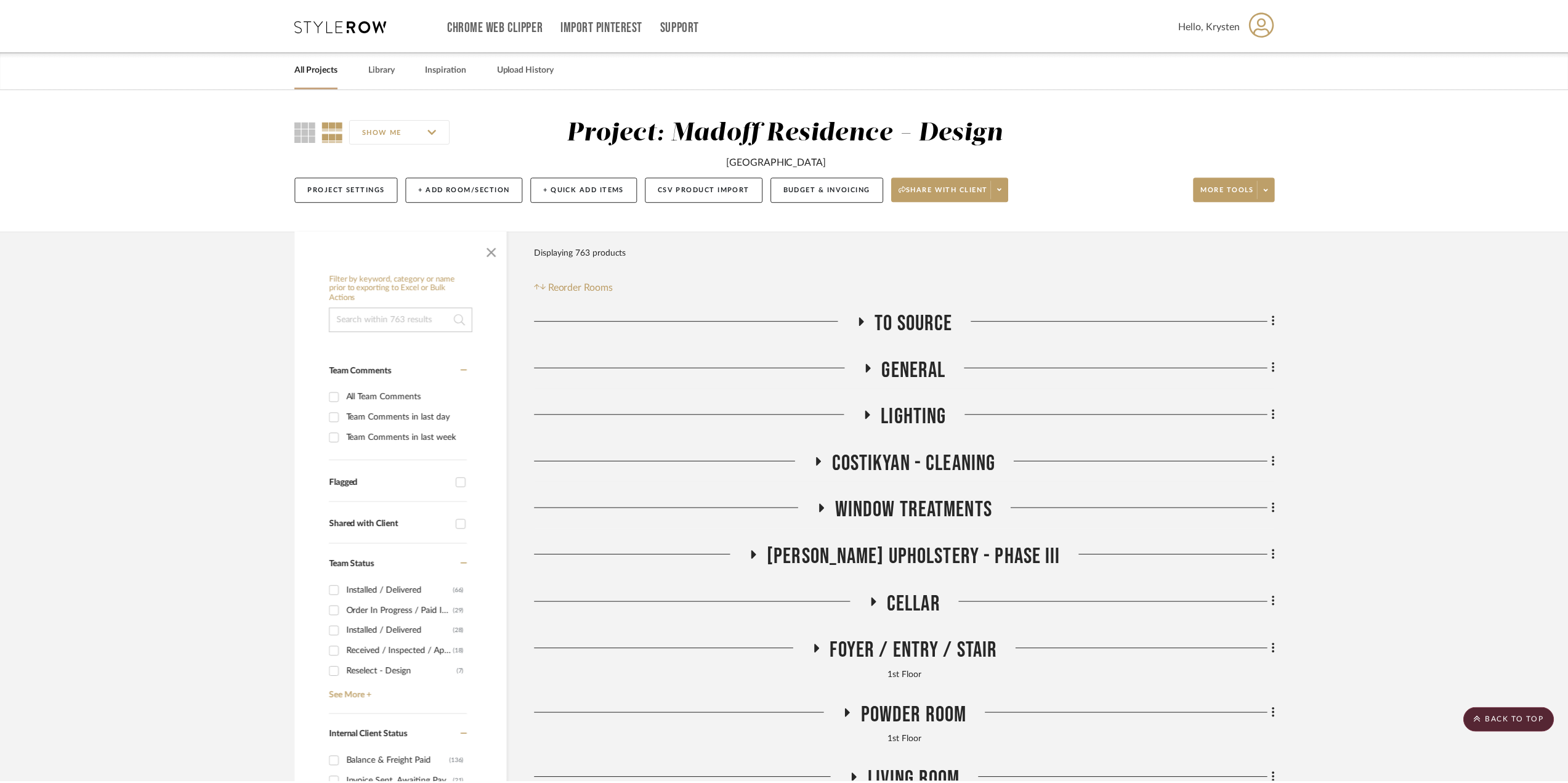
scroll to position [1725, 0]
